Goal: Obtain resource: Download file/media

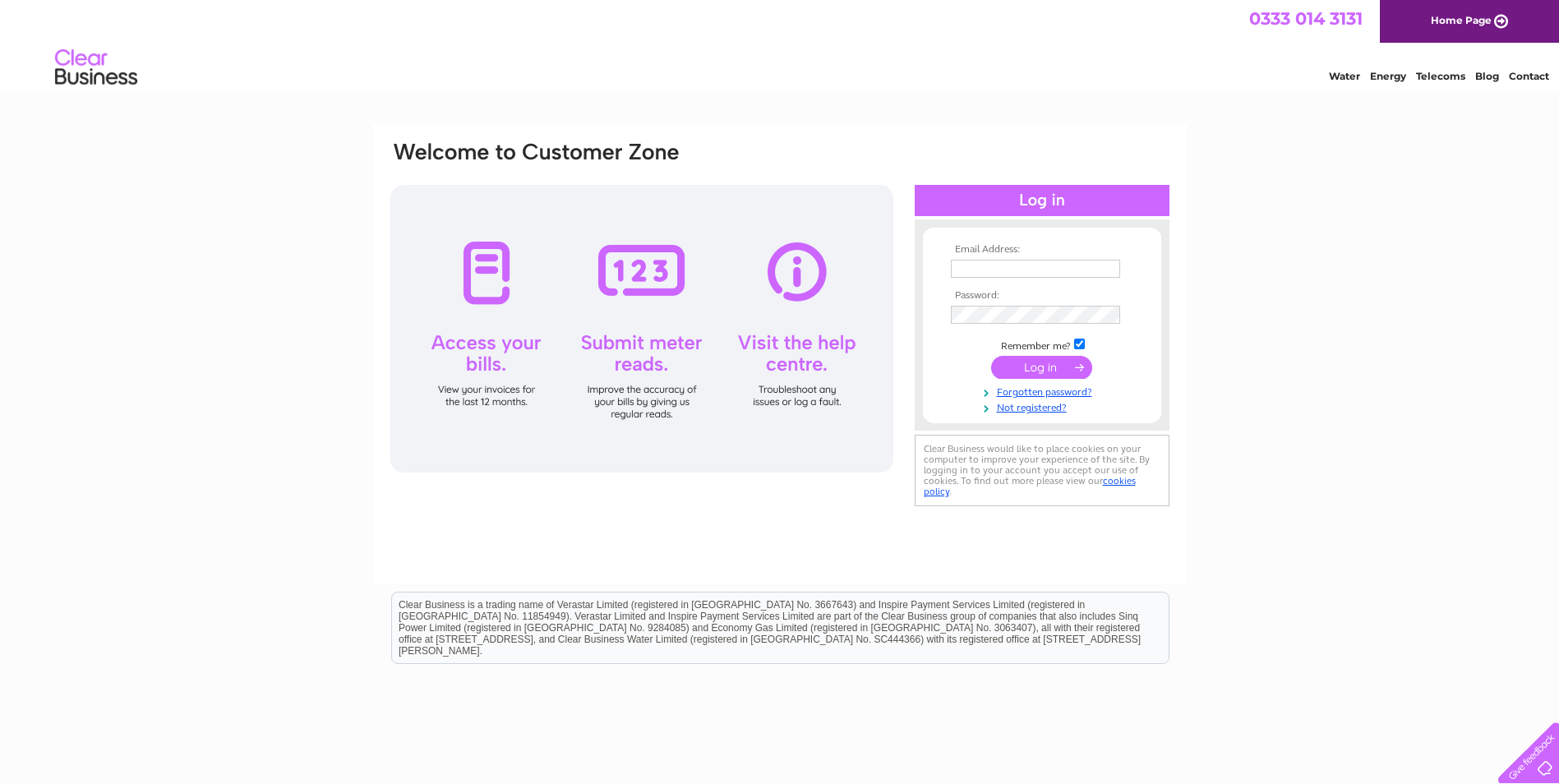
type input "[EMAIL_ADDRESS][DOMAIN_NAME]"
click at [1021, 363] on input "submit" at bounding box center [1041, 367] width 101 height 23
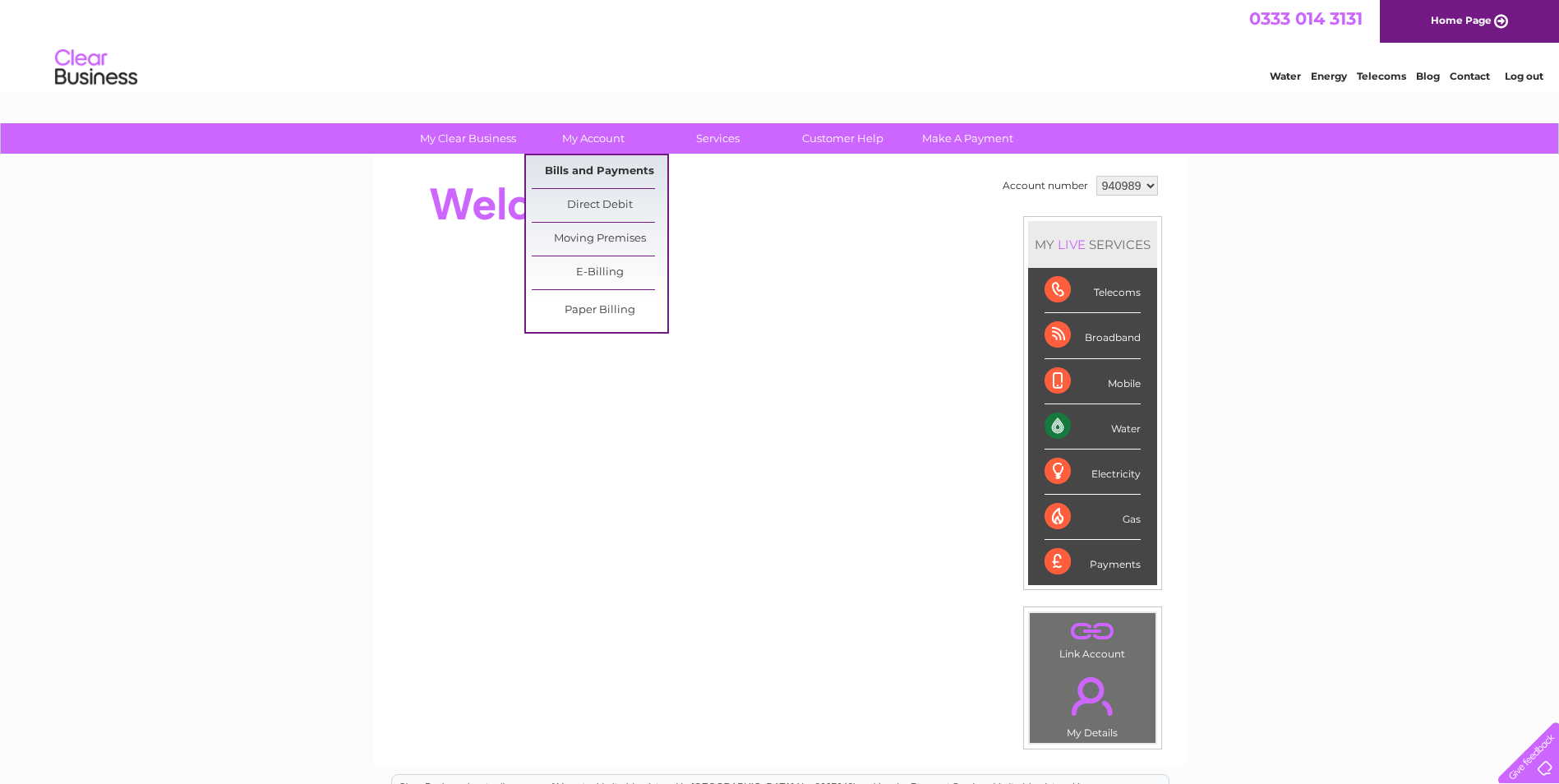
click at [600, 176] on link "Bills and Payments" at bounding box center [599, 171] width 136 height 33
click at [610, 162] on link "Bills and Payments" at bounding box center [599, 171] width 136 height 33
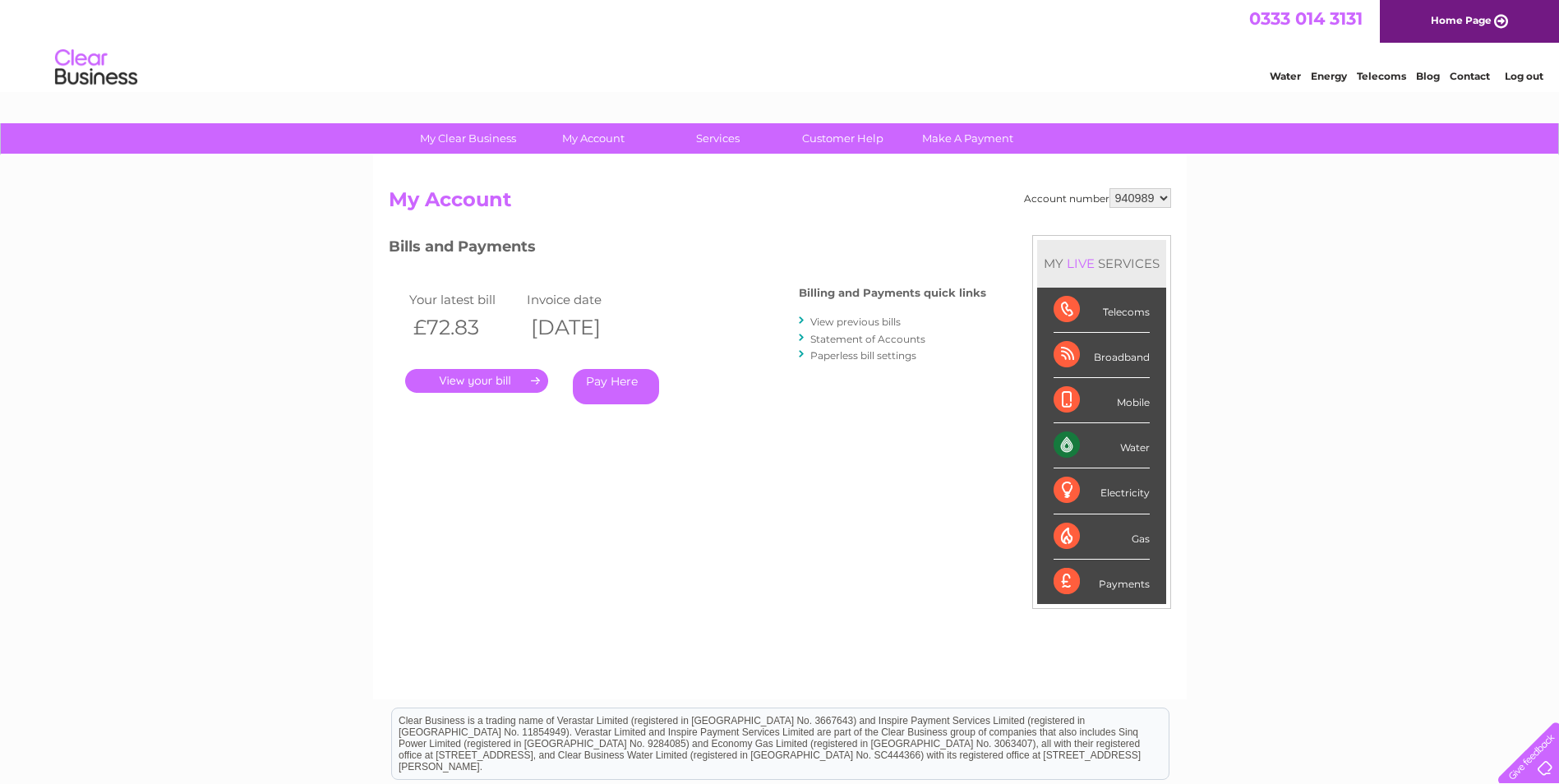
click at [485, 379] on link "." at bounding box center [476, 380] width 143 height 24
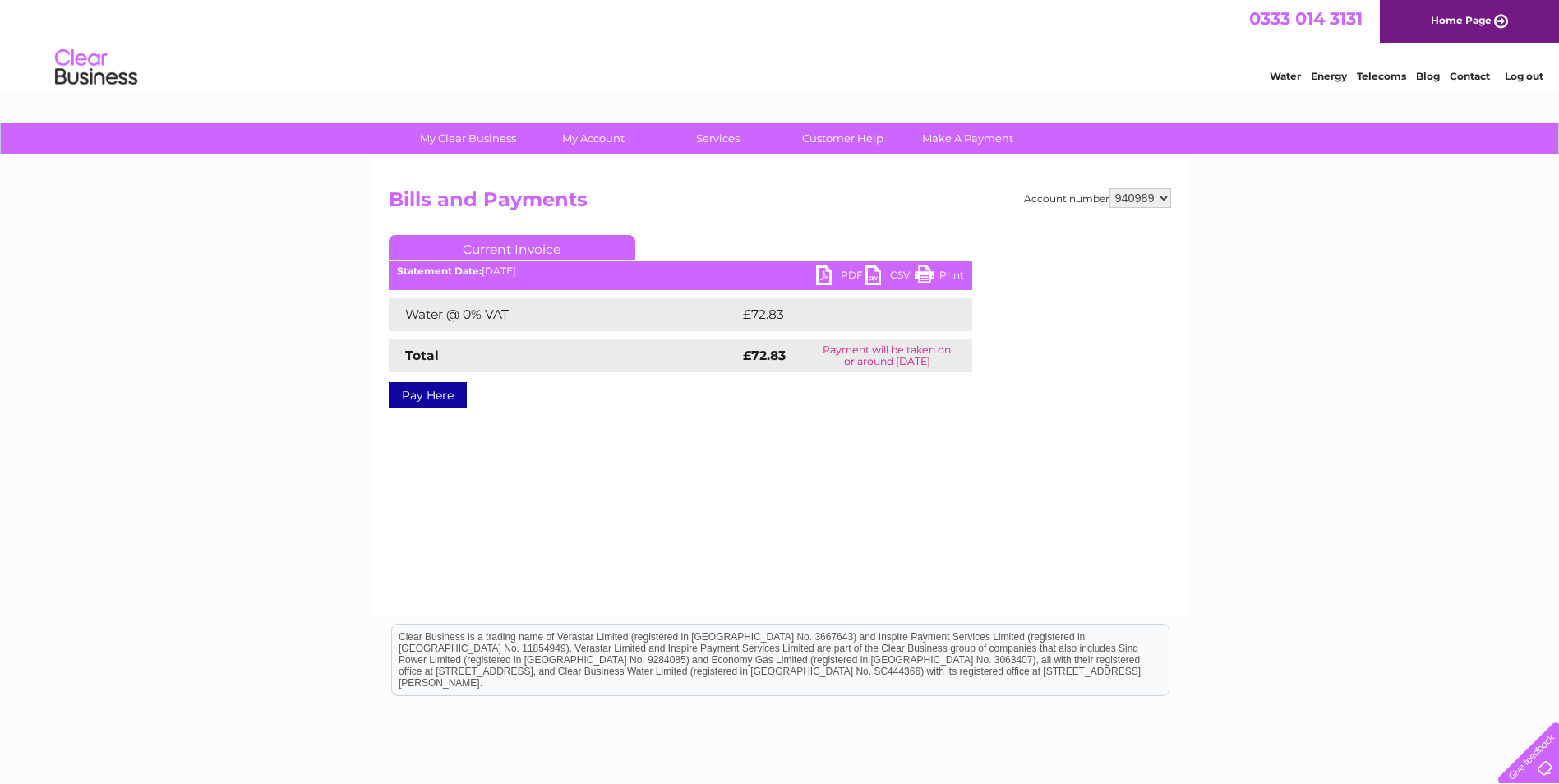
click at [841, 282] on link "PDF" at bounding box center [840, 277] width 49 height 24
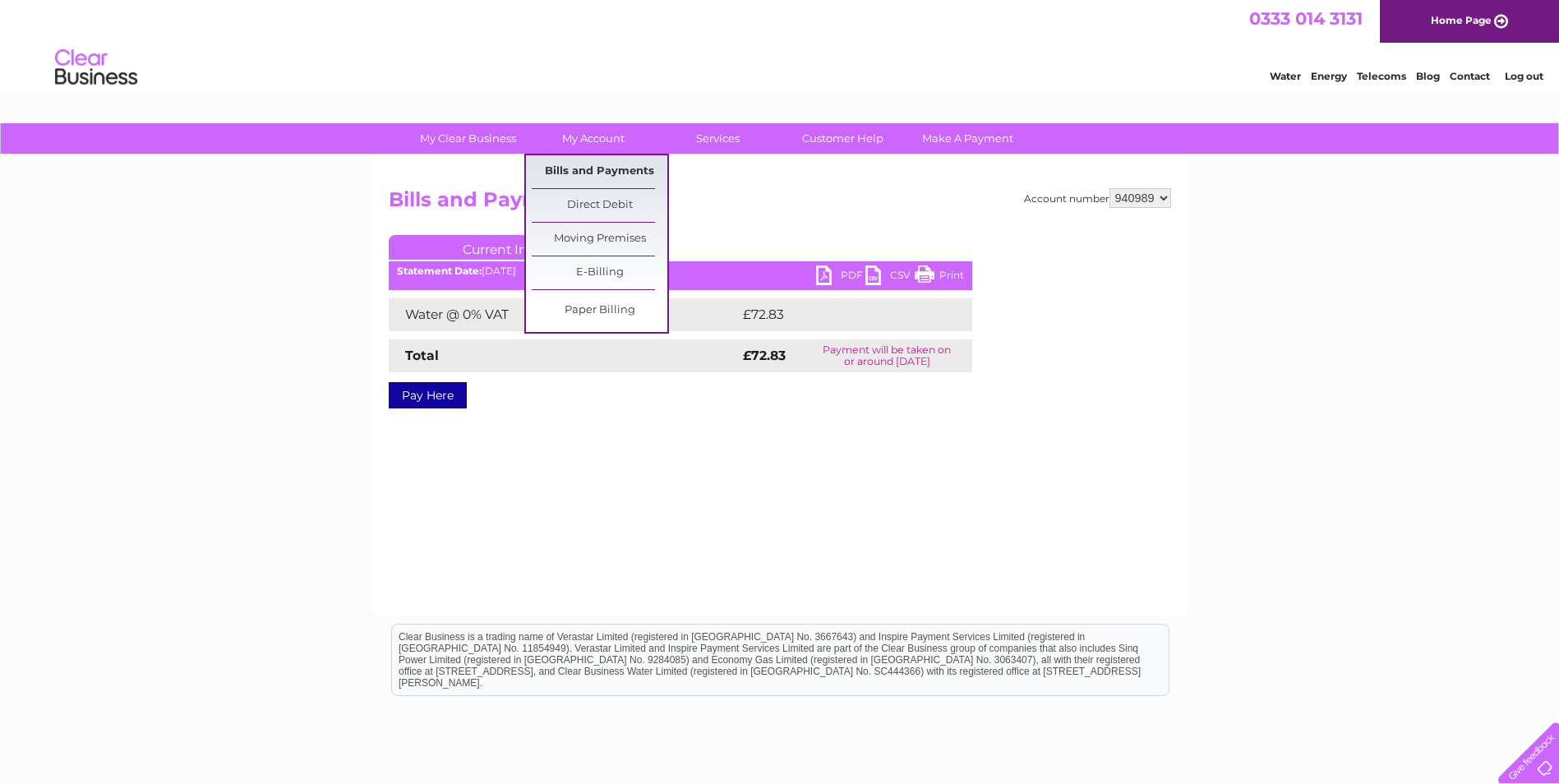
click at [599, 169] on link "Bills and Payments" at bounding box center [599, 171] width 136 height 33
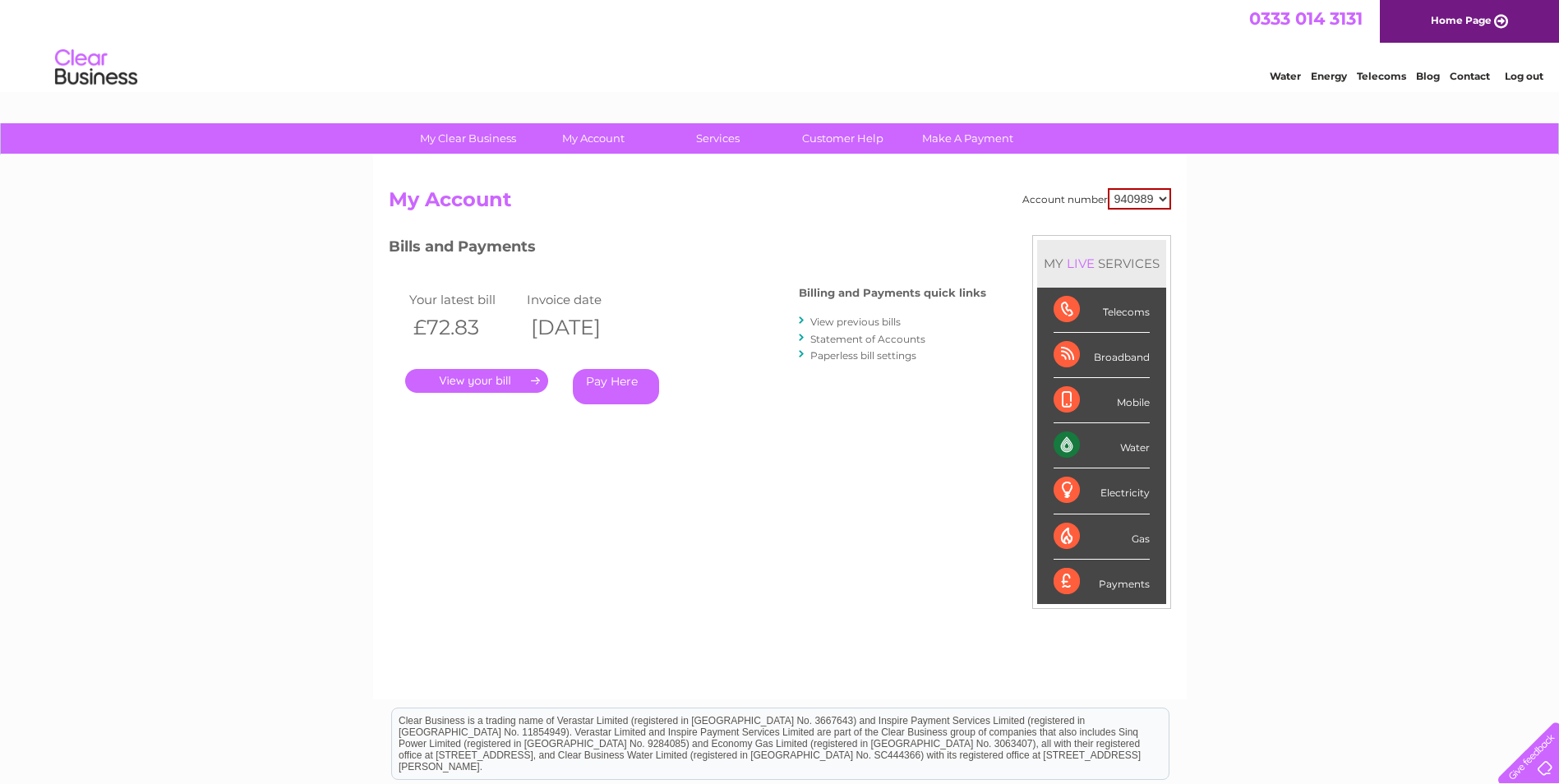
click at [859, 319] on link "View previous bills" at bounding box center [855, 321] width 90 height 13
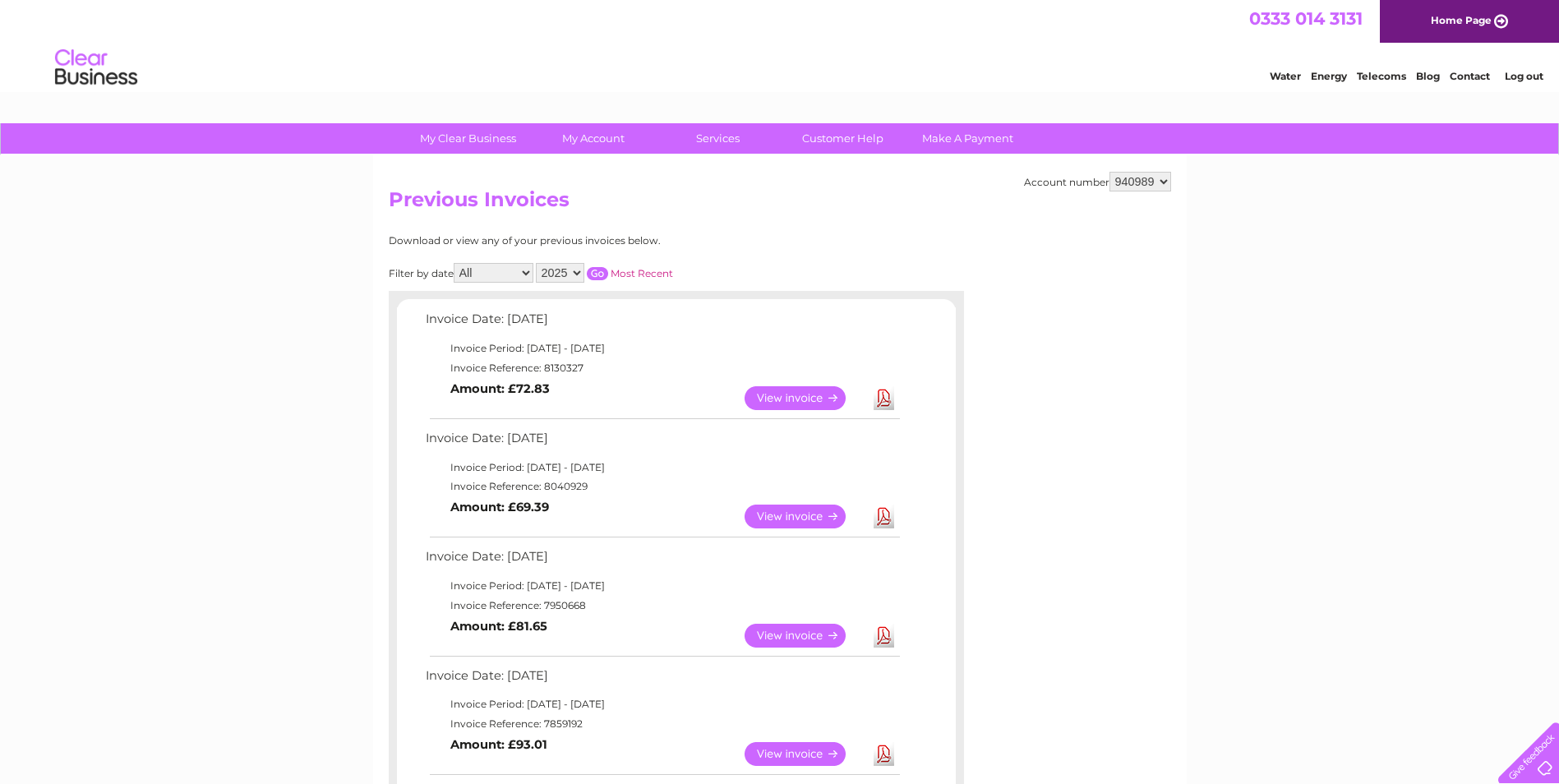
click at [888, 520] on link "Download" at bounding box center [884, 516] width 21 height 24
click at [883, 630] on link "Download" at bounding box center [884, 635] width 21 height 24
